Goal: Find specific page/section: Find specific page/section

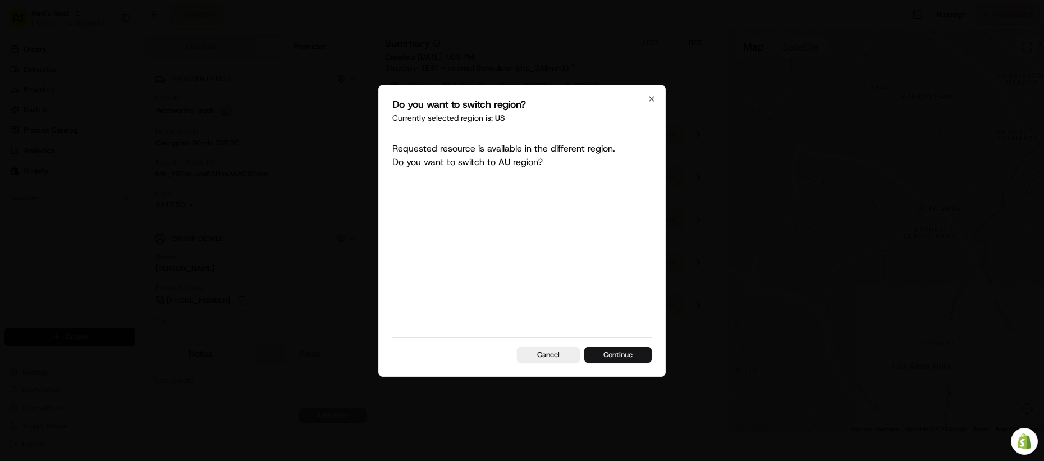
click at [640, 354] on button "Continue" at bounding box center [617, 355] width 67 height 16
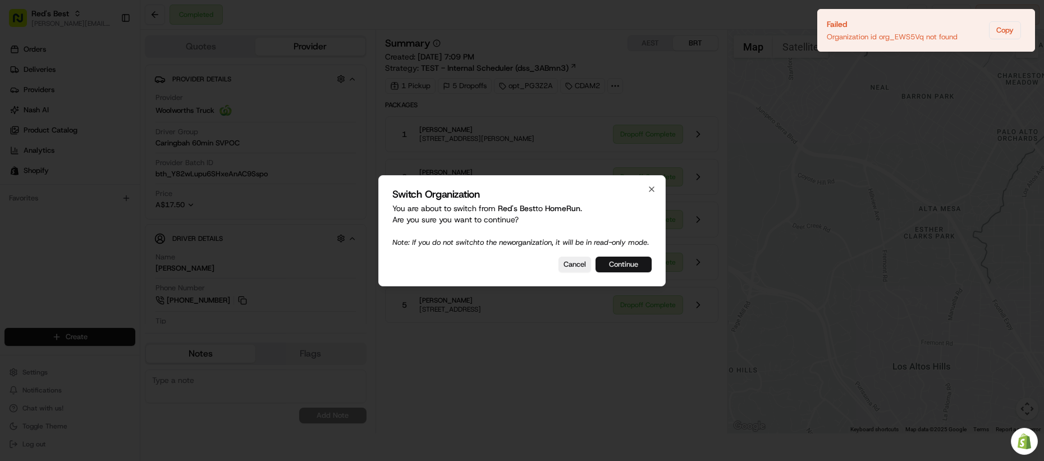
click at [623, 267] on button "Continue" at bounding box center [623, 264] width 56 height 16
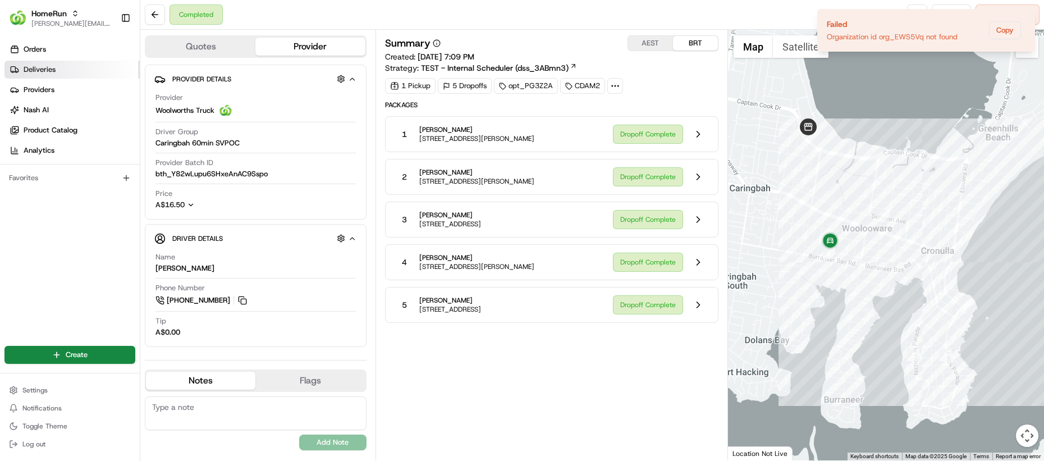
click at [78, 74] on link "Deliveries" at bounding box center [71, 70] width 135 height 18
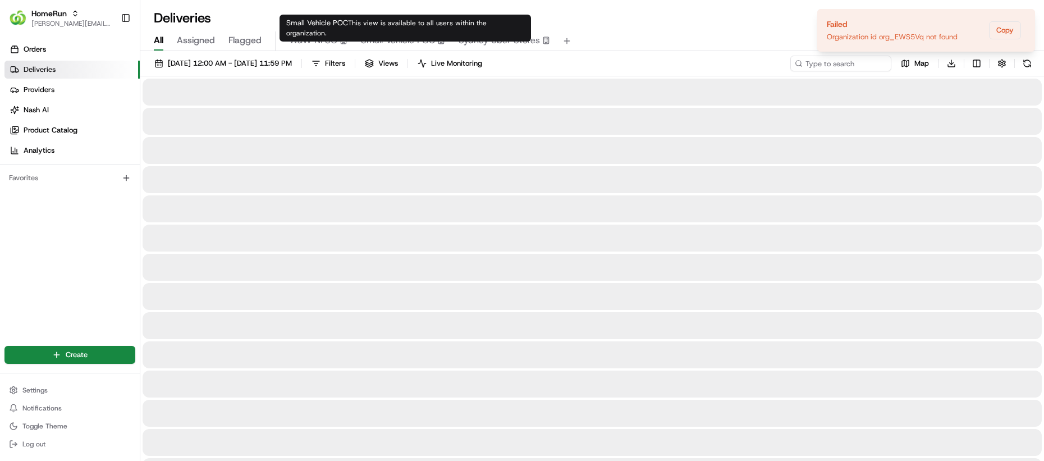
click at [410, 40] on span "Small Vehicle POC" at bounding box center [398, 40] width 74 height 13
